Goal: Task Accomplishment & Management: Manage account settings

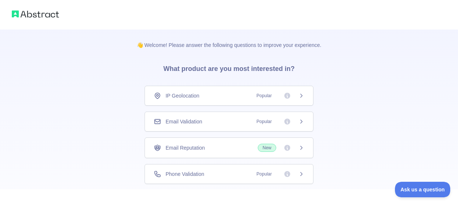
click at [302, 120] on icon at bounding box center [301, 121] width 6 height 6
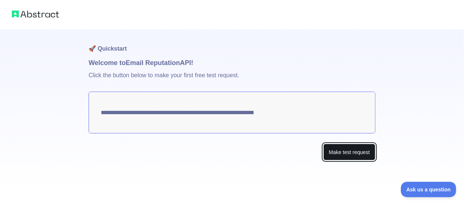
click at [332, 146] on button "Make test request" at bounding box center [349, 151] width 52 height 17
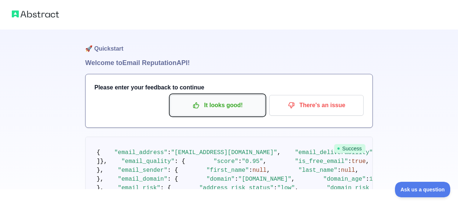
click at [238, 97] on button "It looks good!" at bounding box center [217, 105] width 94 height 21
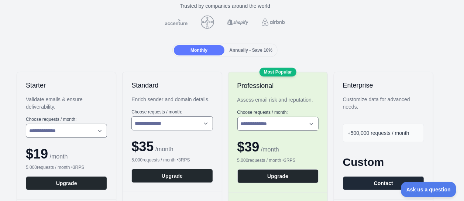
scroll to position [0, 7]
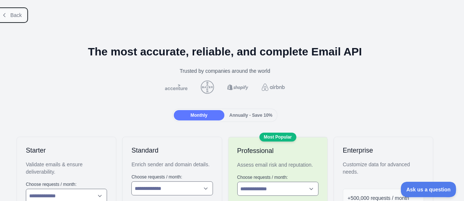
click at [12, 18] on span "Back" at bounding box center [15, 15] width 11 height 6
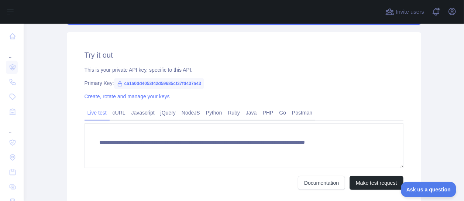
scroll to position [245, 0]
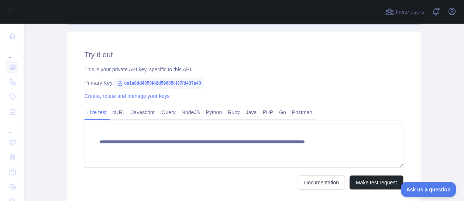
click at [123, 82] on span "ca1a0dd4053f42d59685cf37fd437a43" at bounding box center [159, 82] width 90 height 11
click at [119, 83] on span "ca1a0dd4053f42d59685cf37fd437a43" at bounding box center [159, 82] width 90 height 11
copy span "ca1a0dd4053f42d59685cf37fd437a43"
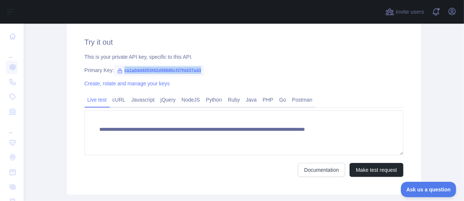
scroll to position [258, 0]
click at [305, 170] on link "Documentation" at bounding box center [321, 169] width 47 height 14
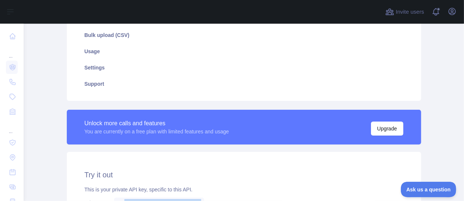
scroll to position [0, 0]
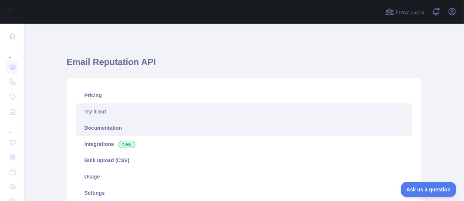
click at [117, 130] on link "Documentation" at bounding box center [244, 127] width 336 height 16
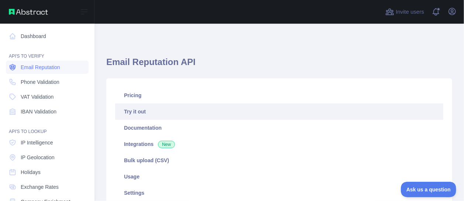
click at [21, 66] on span "Email Reputation" at bounding box center [40, 66] width 39 height 7
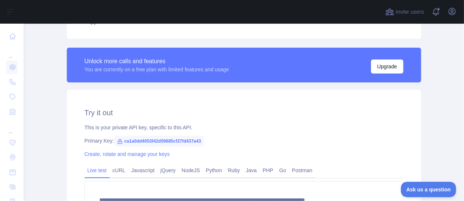
scroll to position [235, 0]
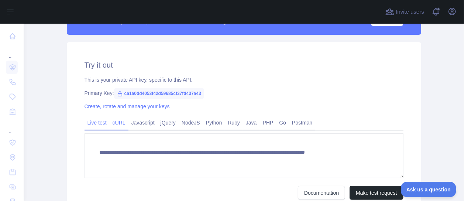
click at [117, 122] on link "cURL" at bounding box center [119, 123] width 19 height 12
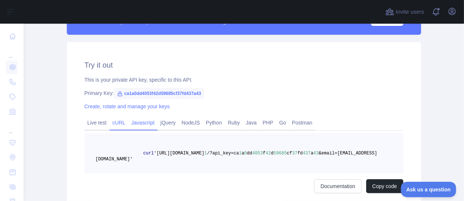
click at [141, 120] on link "Javascript" at bounding box center [142, 123] width 29 height 12
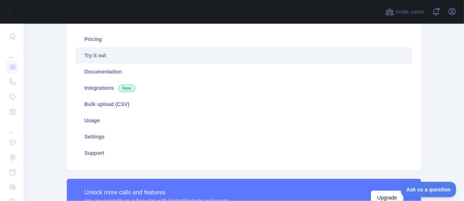
scroll to position [58, 0]
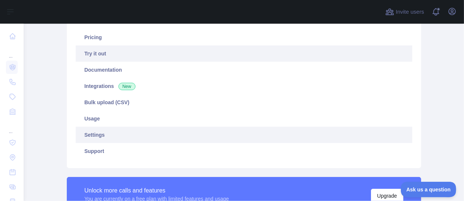
click at [141, 132] on link "Settings" at bounding box center [244, 135] width 336 height 16
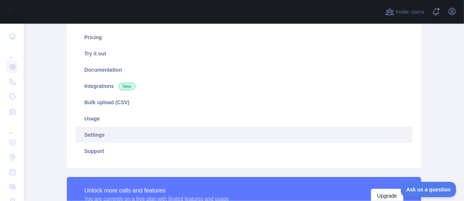
click at [96, 137] on link "Settings" at bounding box center [244, 135] width 336 height 16
click at [92, 130] on link "Settings" at bounding box center [244, 135] width 336 height 16
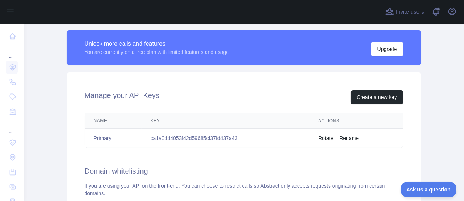
scroll to position [205, 0]
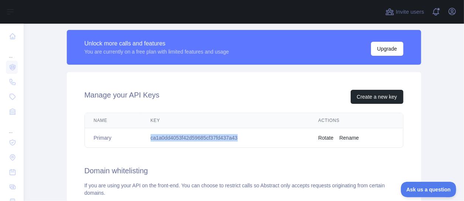
drag, startPoint x: 235, startPoint y: 138, endPoint x: 146, endPoint y: 140, distance: 89.3
click at [146, 140] on td "ca1a0dd4053f42d59685cf37fd437a43" at bounding box center [226, 138] width 168 height 20
copy td "ca1a0dd4053f42d59685cf37fd437a43"
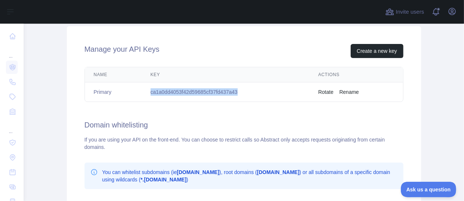
scroll to position [250, 0]
click at [327, 93] on button "Rotate" at bounding box center [325, 92] width 15 height 7
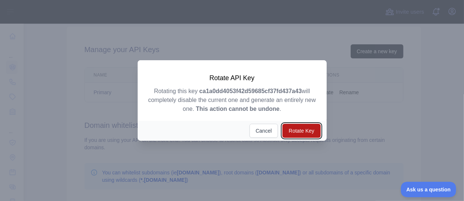
click at [295, 127] on button "Rotate Key" at bounding box center [301, 131] width 38 height 14
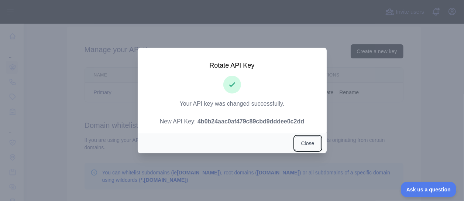
click at [310, 142] on button "Close" at bounding box center [308, 143] width 26 height 14
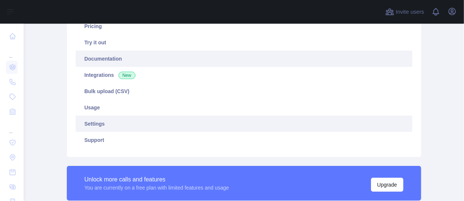
scroll to position [71, 0]
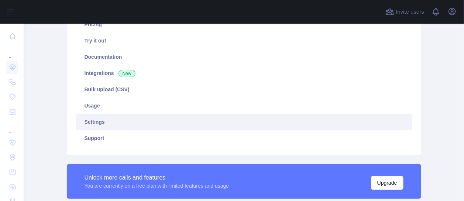
click at [221, 129] on link "Settings" at bounding box center [244, 122] width 336 height 16
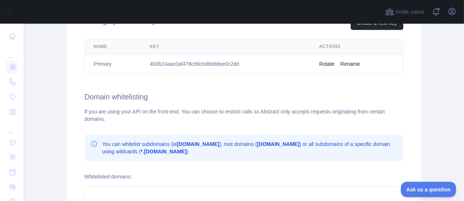
scroll to position [276, 0]
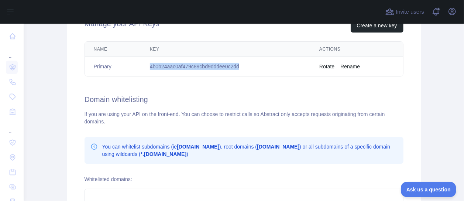
drag, startPoint x: 148, startPoint y: 67, endPoint x: 241, endPoint y: 62, distance: 92.7
click at [241, 62] on td "4b0b24aac0af479c89cbd9dddee0c2dd" at bounding box center [225, 67] width 169 height 20
copy td "4b0b24aac0af479c89cbd9dddee0c2dd"
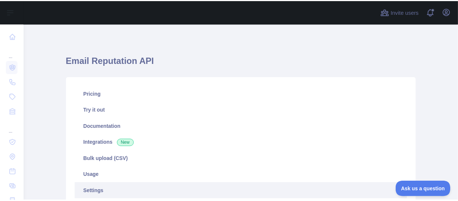
scroll to position [0, 0]
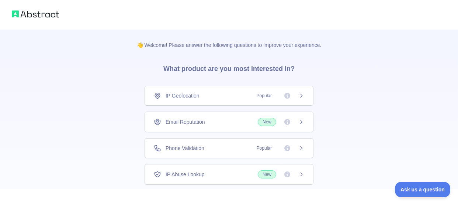
scroll to position [69, 0]
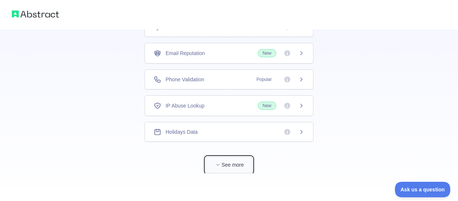
click at [230, 164] on button "See more" at bounding box center [228, 164] width 47 height 17
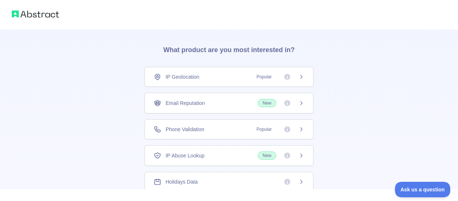
scroll to position [18, 0]
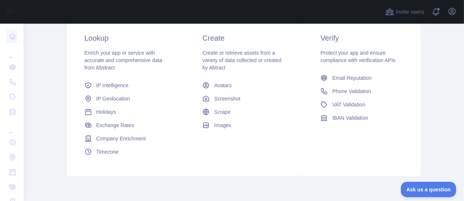
scroll to position [137, 0]
